Goal: Book appointment/travel/reservation

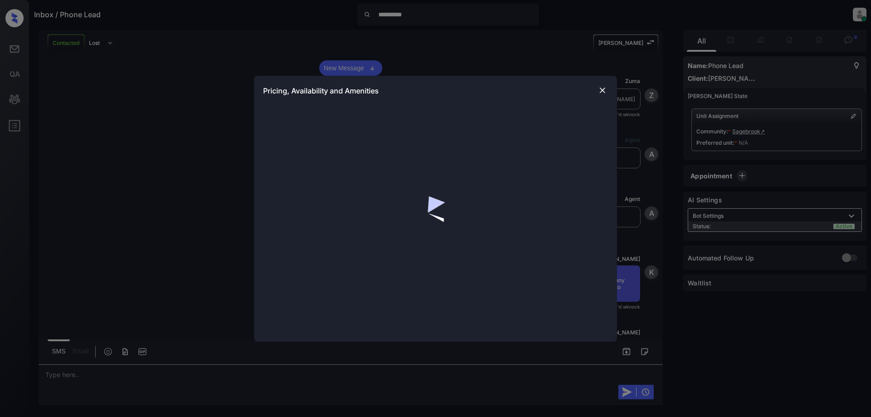
scroll to position [1661, 0]
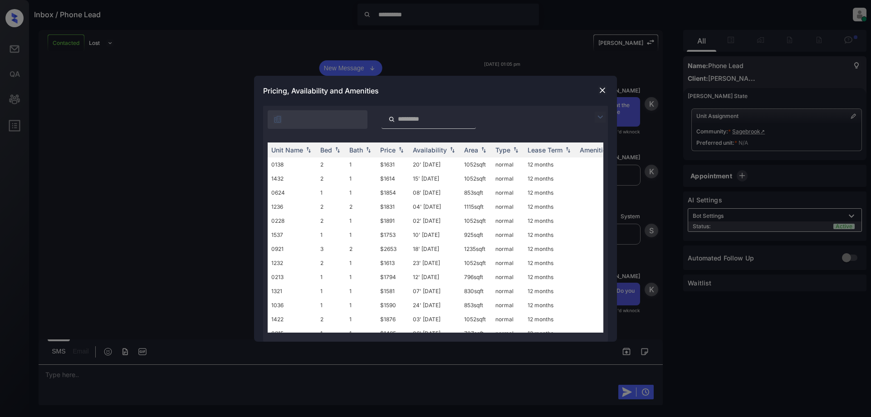
click at [604, 87] on img at bounding box center [602, 90] width 9 height 9
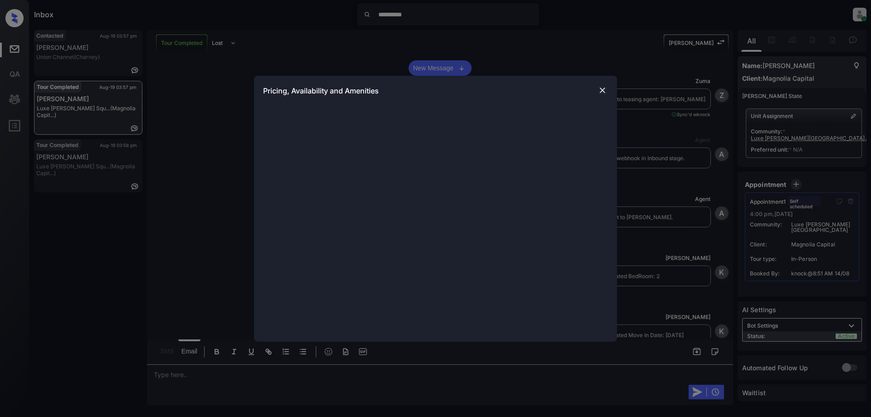
scroll to position [1917, 0]
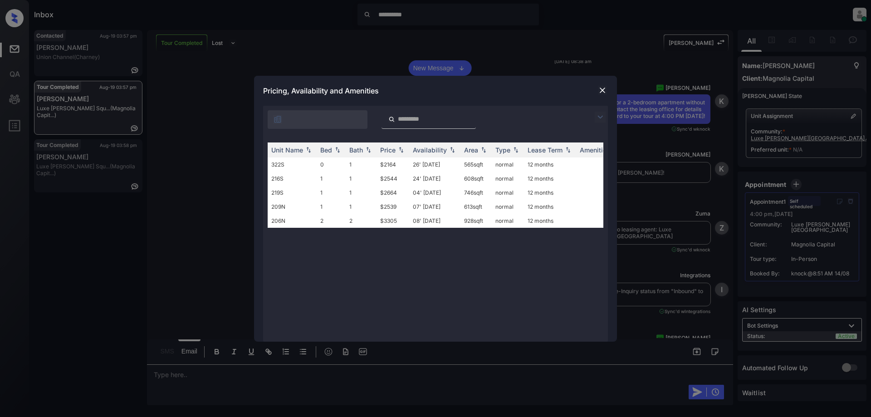
click at [601, 88] on img at bounding box center [602, 90] width 9 height 9
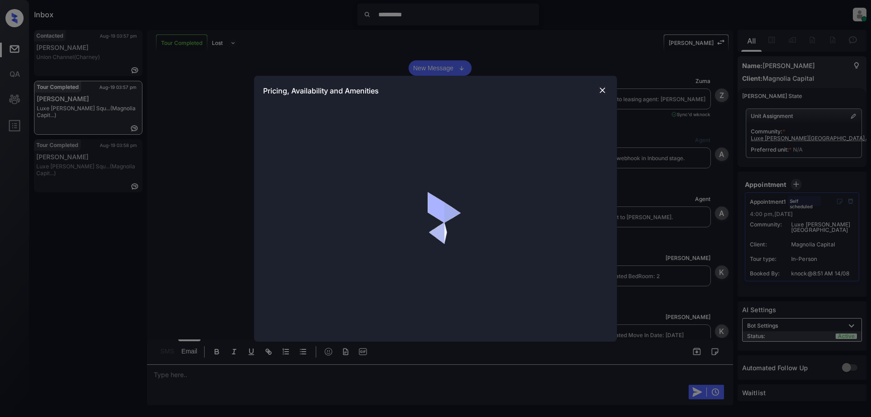
scroll to position [1917, 0]
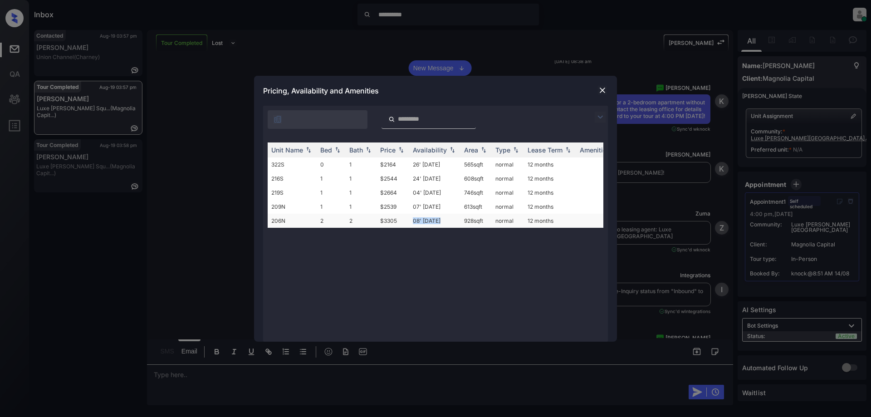
drag, startPoint x: 446, startPoint y: 220, endPoint x: 414, endPoint y: 221, distance: 32.3
click at [414, 221] on td "08' [DATE]" at bounding box center [434, 221] width 51 height 14
copy td "08' [DATE]"
click at [603, 89] on img at bounding box center [602, 90] width 9 height 9
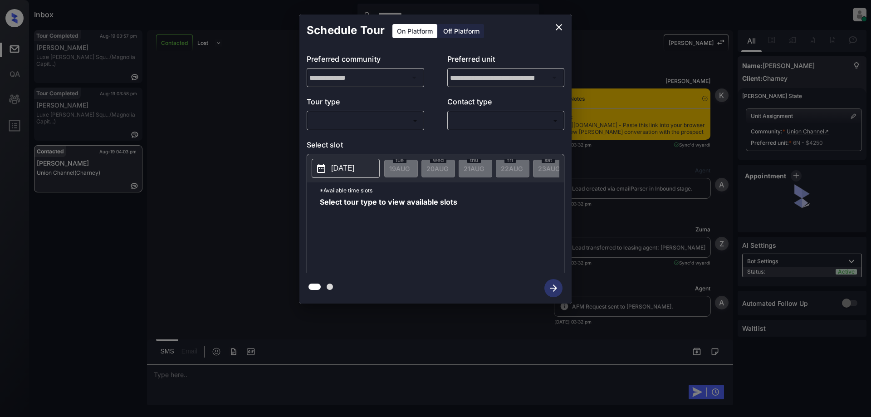
scroll to position [2728, 0]
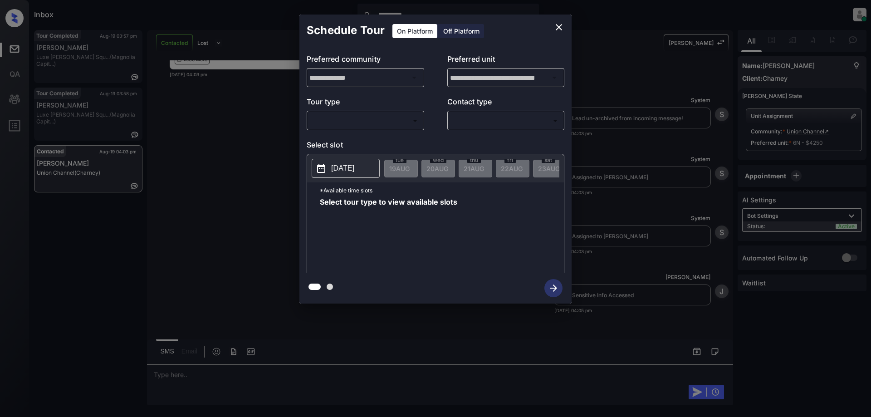
click at [400, 120] on body "**********" at bounding box center [435, 208] width 871 height 417
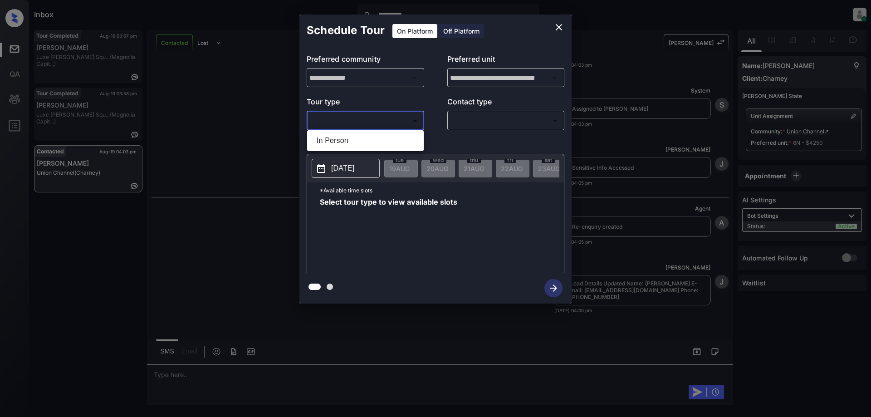
scroll to position [2855, 0]
click at [374, 142] on li "In Person" at bounding box center [365, 140] width 112 height 16
type input "********"
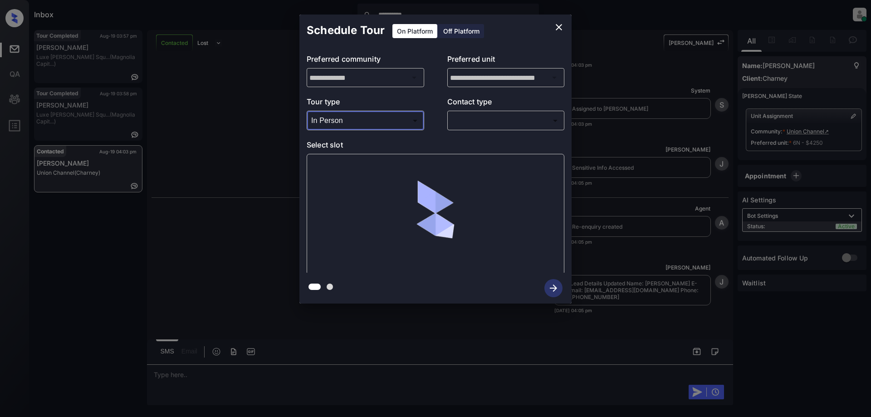
click at [469, 120] on body "**********" at bounding box center [435, 208] width 871 height 417
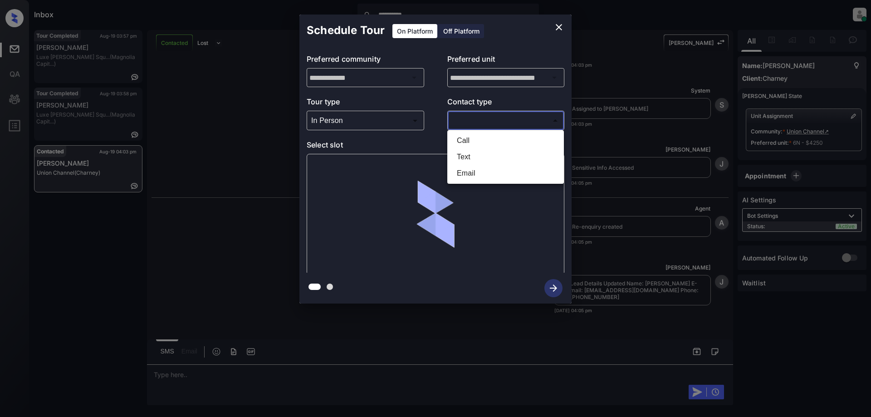
click at [461, 161] on li "Text" at bounding box center [505, 157] width 112 height 16
type input "****"
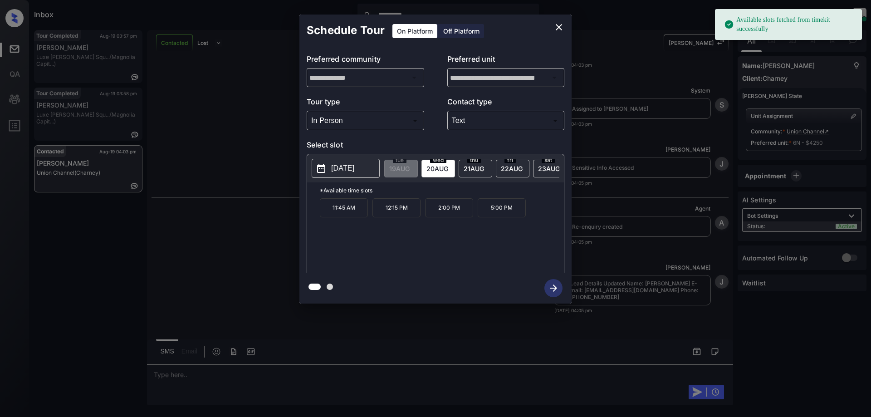
click at [338, 169] on p "2025-08-20" at bounding box center [342, 168] width 23 height 11
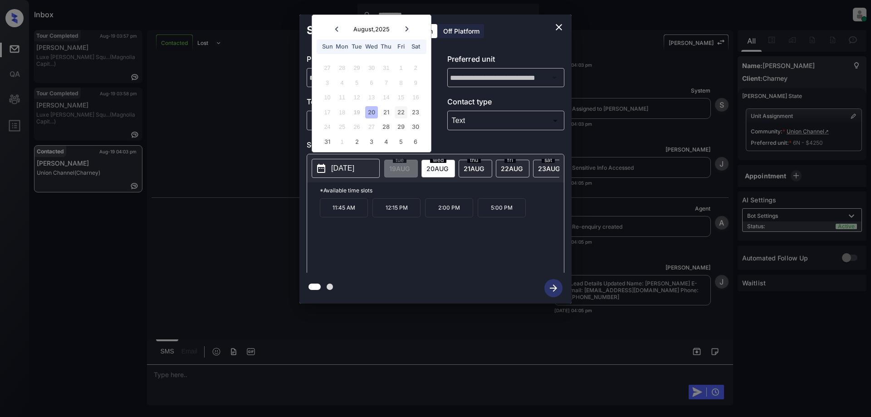
click at [399, 114] on div "22" at bounding box center [401, 112] width 12 height 12
click at [347, 267] on p "5:15 PM" at bounding box center [344, 261] width 48 height 19
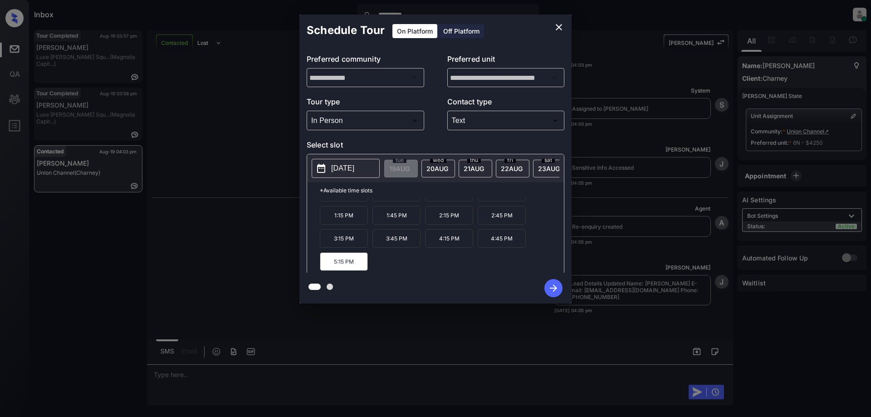
click at [556, 287] on icon "button" at bounding box center [553, 288] width 18 height 18
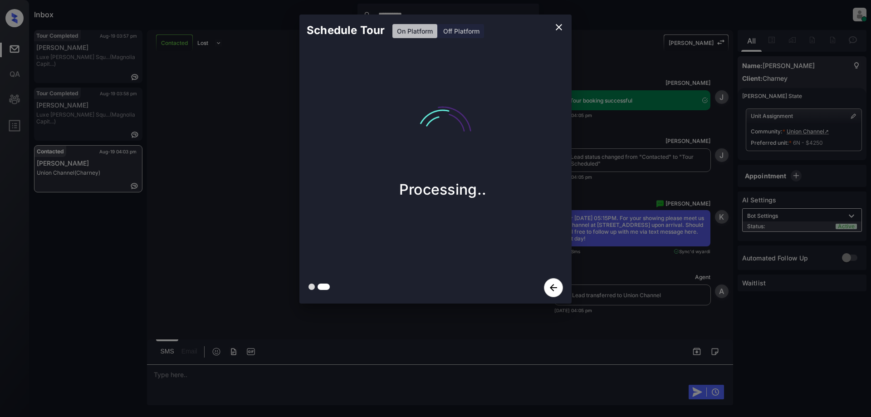
scroll to position [3108, 0]
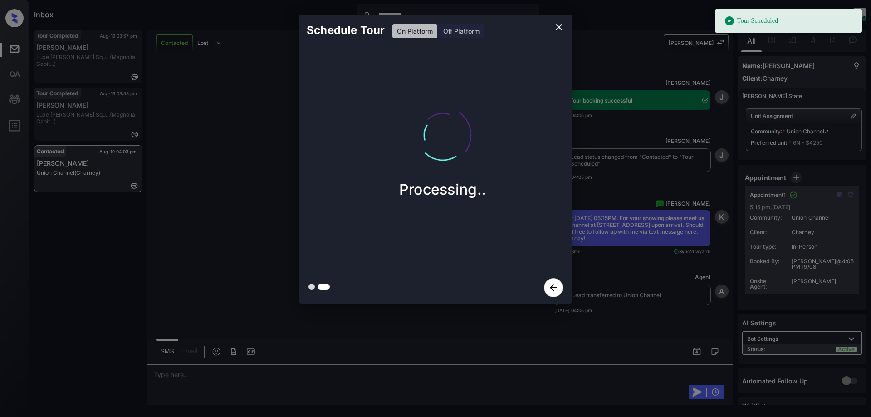
click at [561, 27] on icon "close" at bounding box center [558, 27] width 11 height 11
